Goal: Transaction & Acquisition: Obtain resource

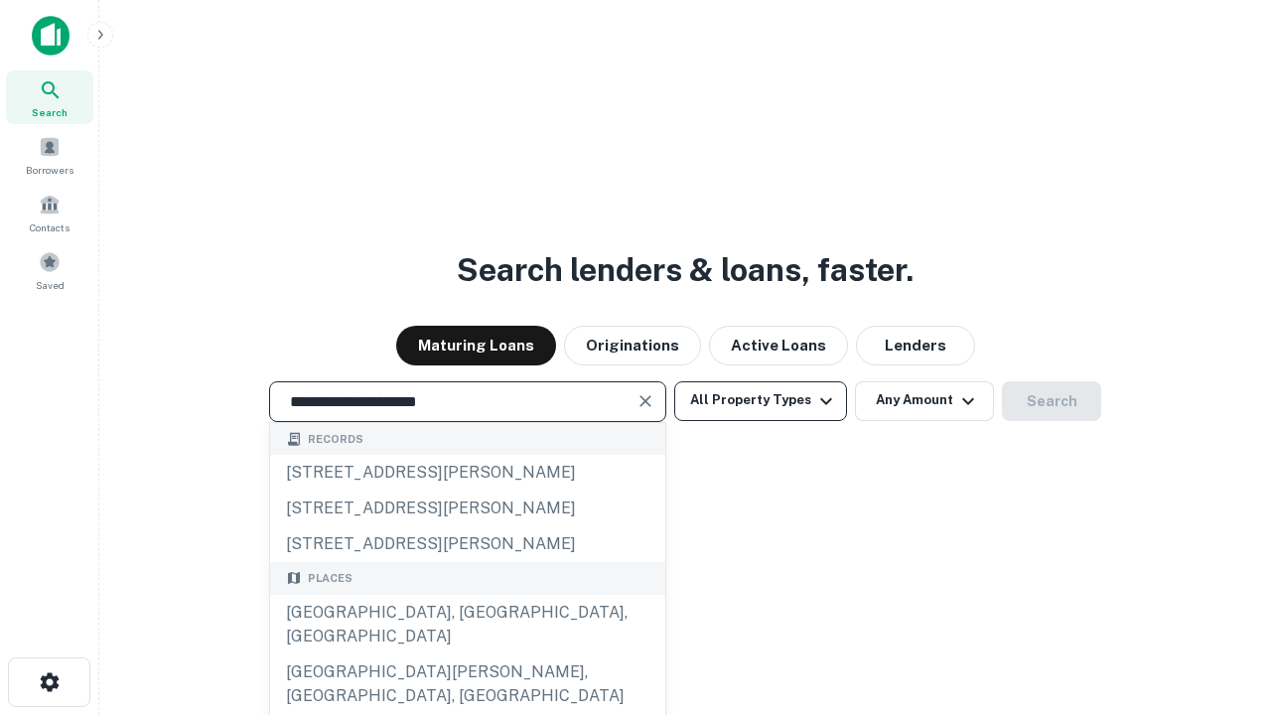
click at [467, 655] on div "[GEOGRAPHIC_DATA], [GEOGRAPHIC_DATA], [GEOGRAPHIC_DATA]" at bounding box center [467, 625] width 395 height 60
click at [761, 400] on button "All Property Types" at bounding box center [760, 401] width 173 height 40
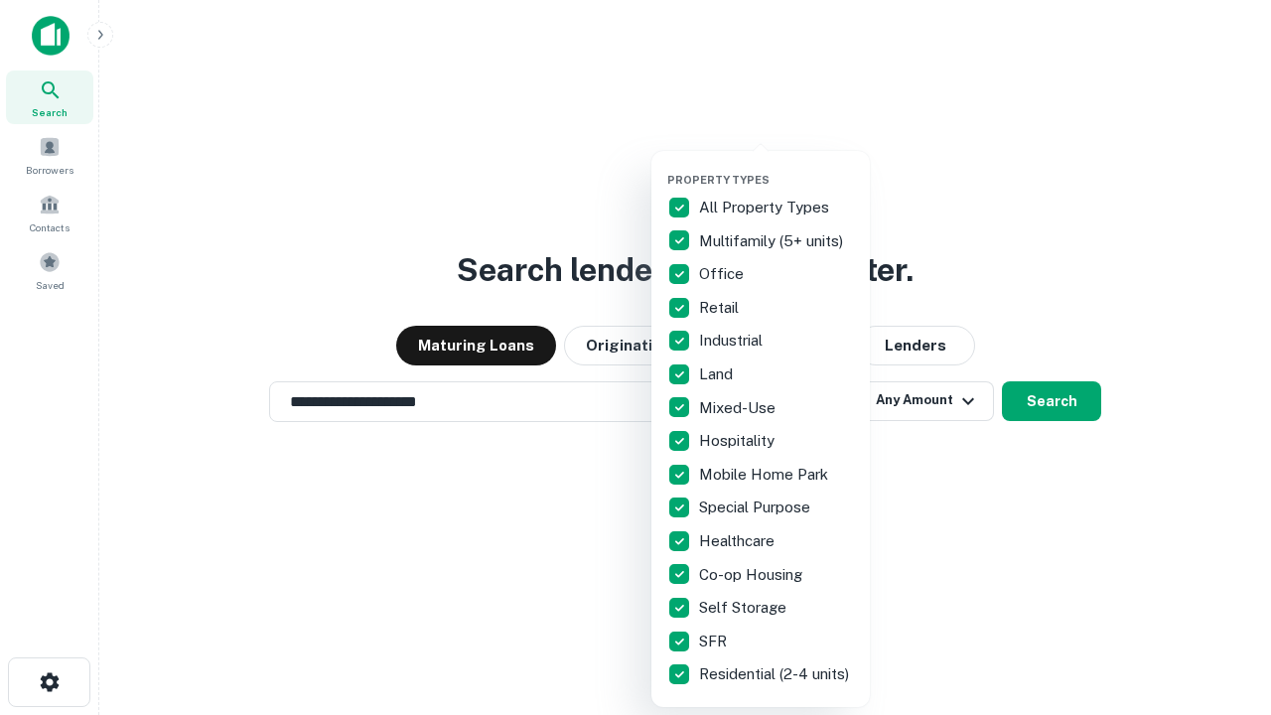
type input "**********"
click at [777, 167] on button "button" at bounding box center [777, 167] width 219 height 1
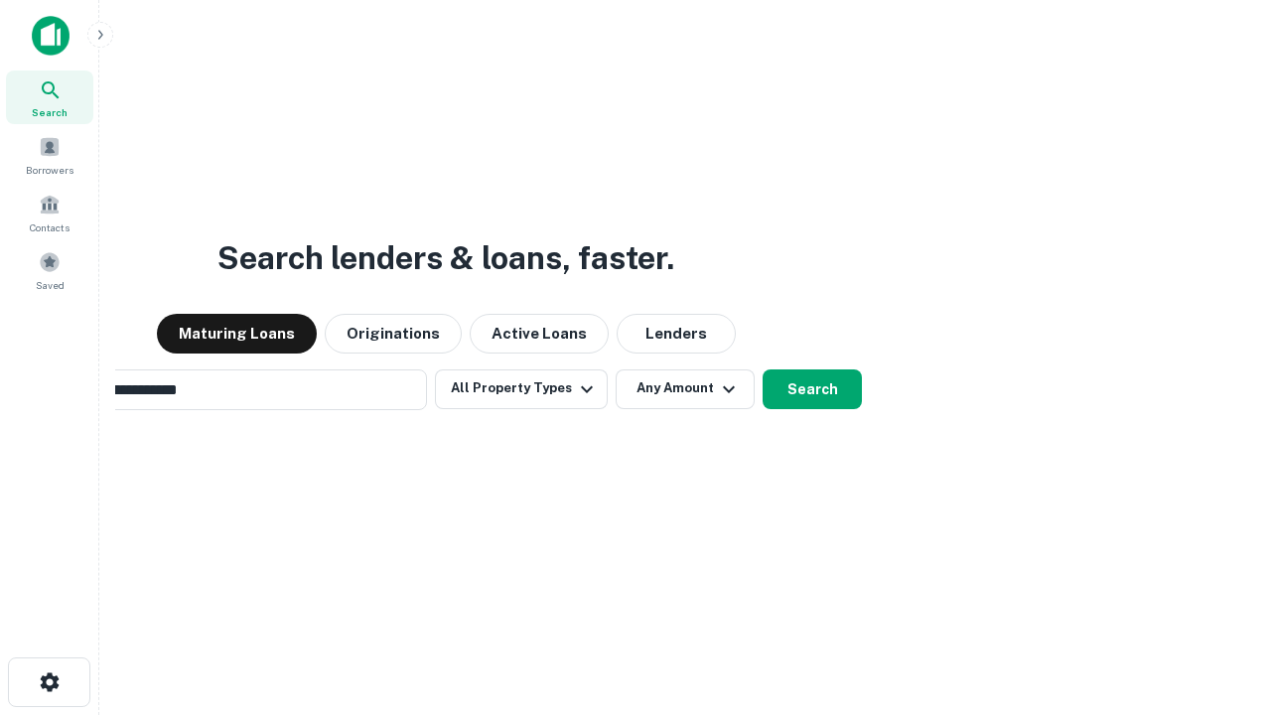
scroll to position [31, 0]
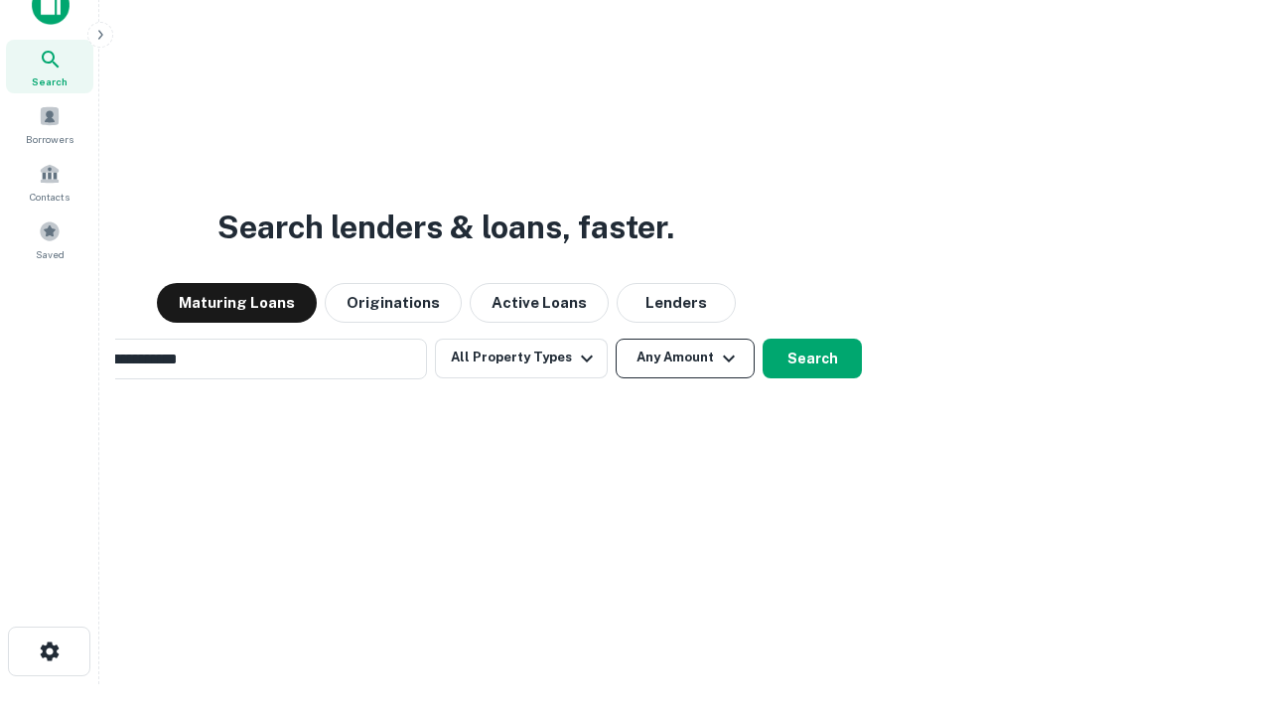
click at [616, 339] on button "Any Amount" at bounding box center [685, 359] width 139 height 40
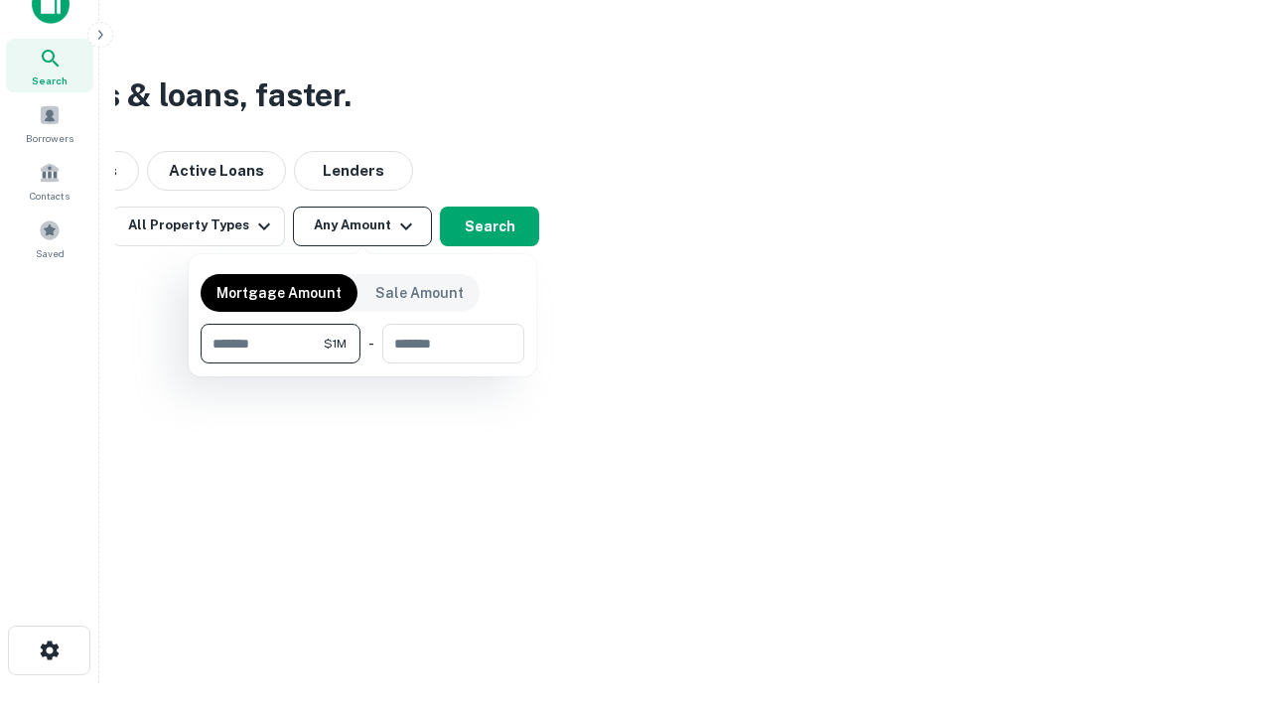
type input "*******"
click at [363, 364] on button "button" at bounding box center [363, 364] width 324 height 1
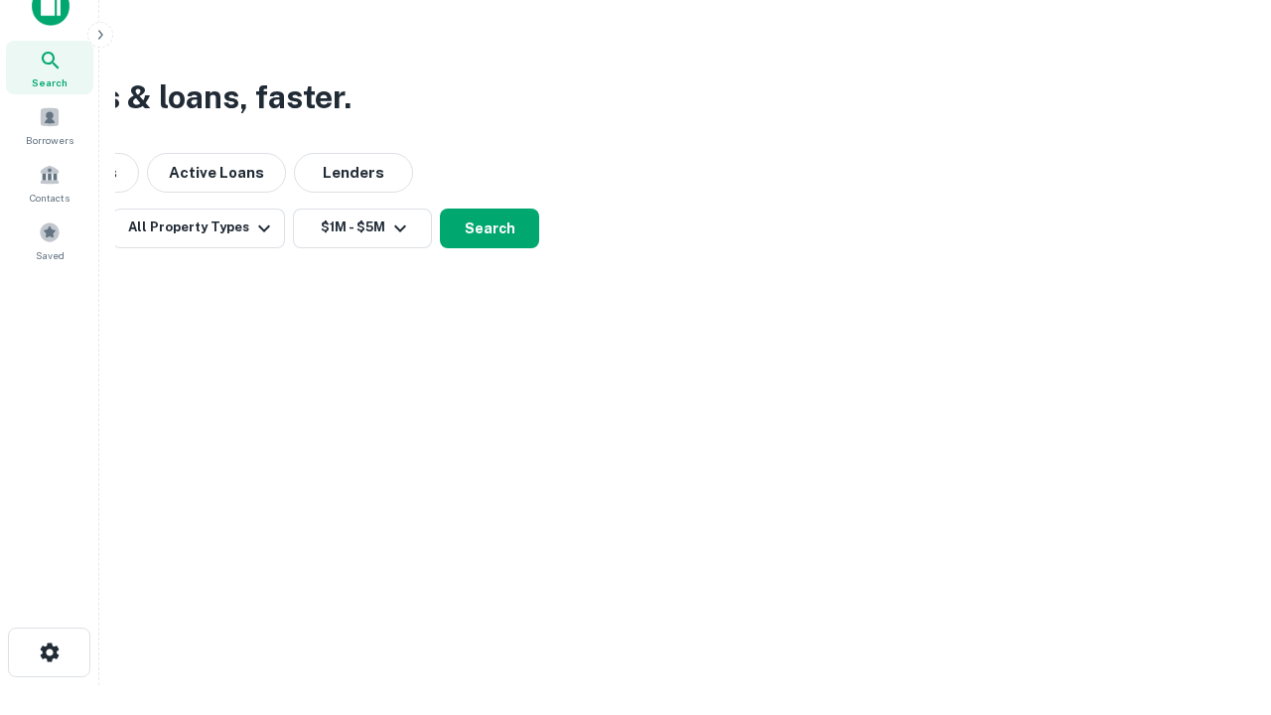
scroll to position [12, 367]
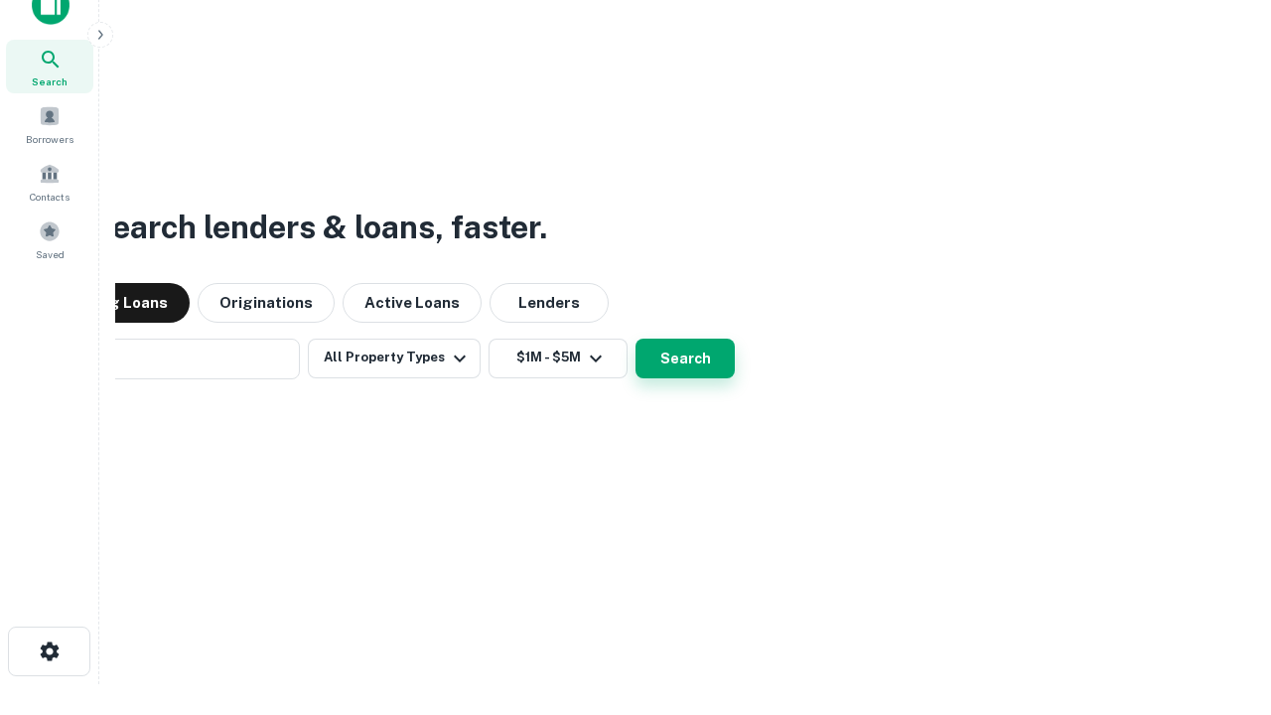
click at [636, 339] on button "Search" at bounding box center [685, 359] width 99 height 40
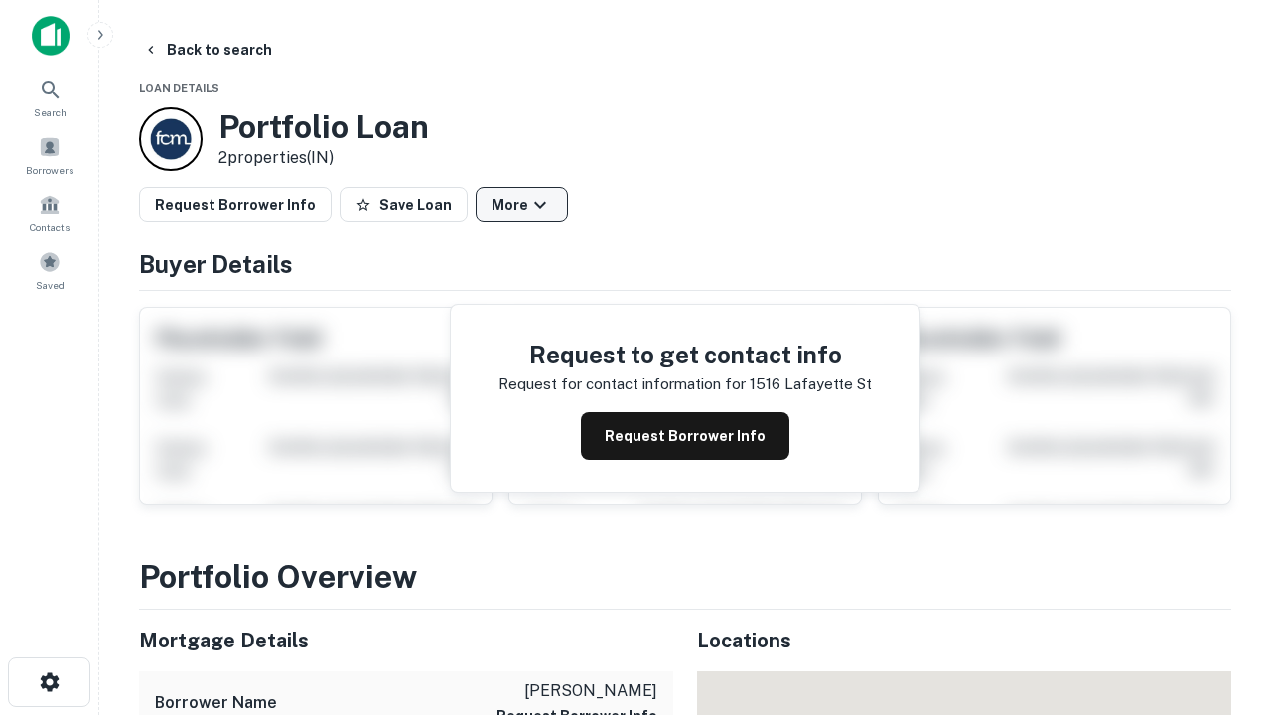
click at [522, 205] on button "More" at bounding box center [522, 205] width 92 height 36
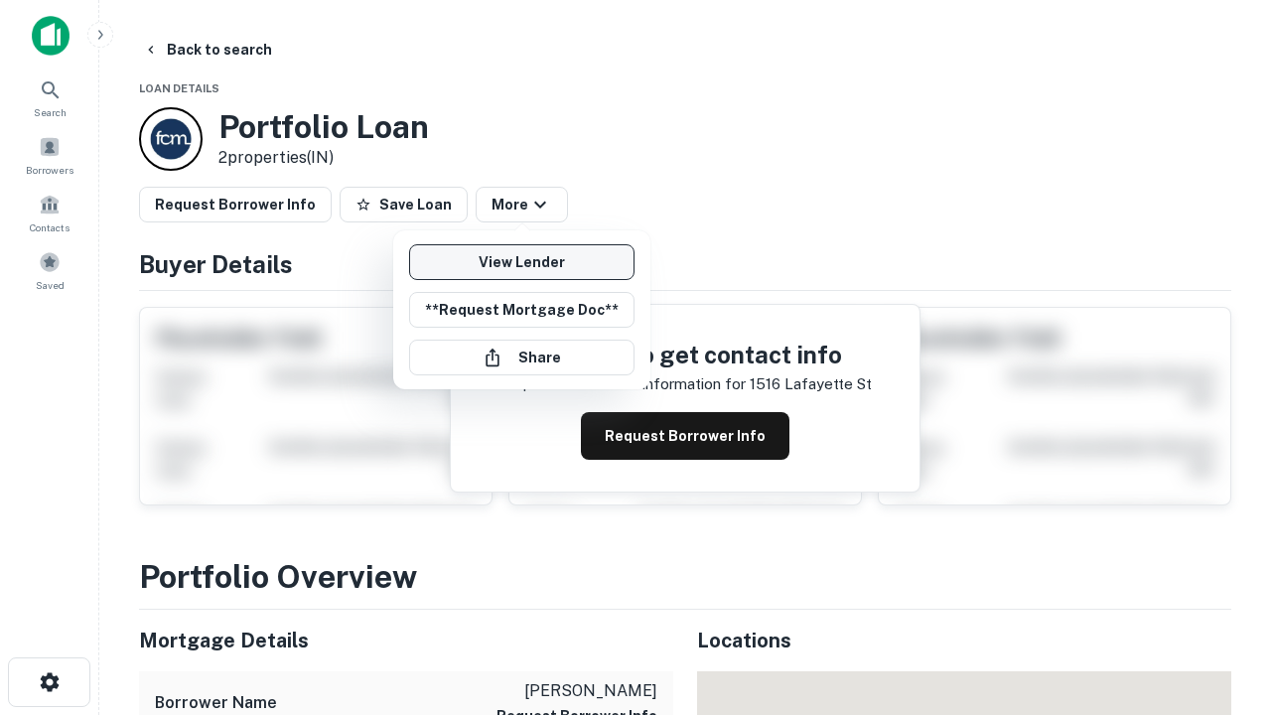
click at [522, 262] on link "View Lender" at bounding box center [521, 262] width 225 height 36
